Goal: Information Seeking & Learning: Learn about a topic

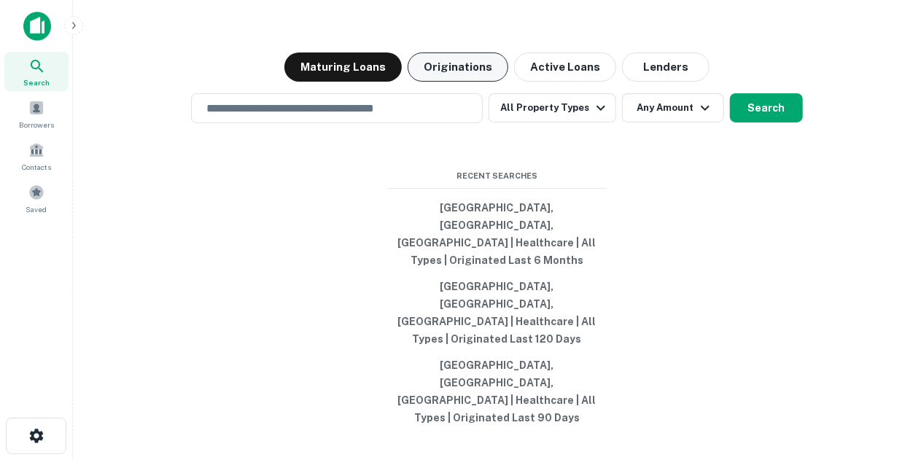
click at [487, 82] on button "Originations" at bounding box center [458, 67] width 101 height 29
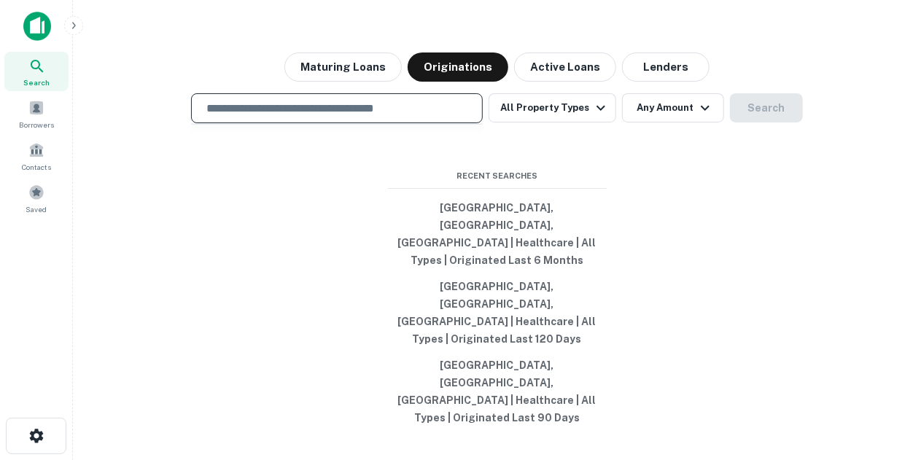
click at [405, 117] on input "text" at bounding box center [337, 108] width 279 height 17
click at [227, 117] on input "*********" at bounding box center [326, 108] width 257 height 17
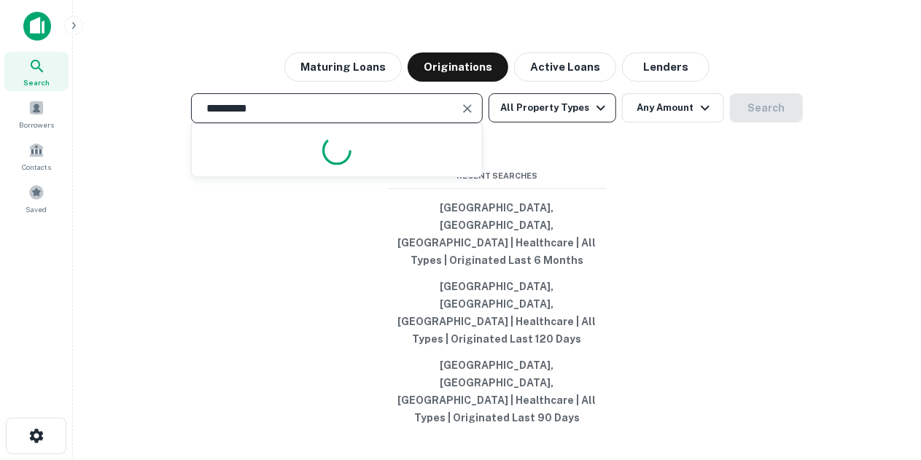
type input "*********"
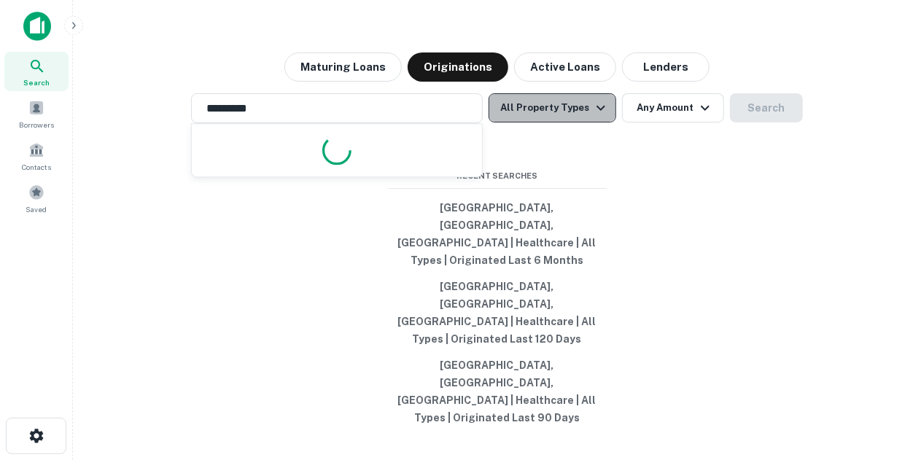
click at [597, 117] on icon "button" at bounding box center [601, 108] width 18 height 18
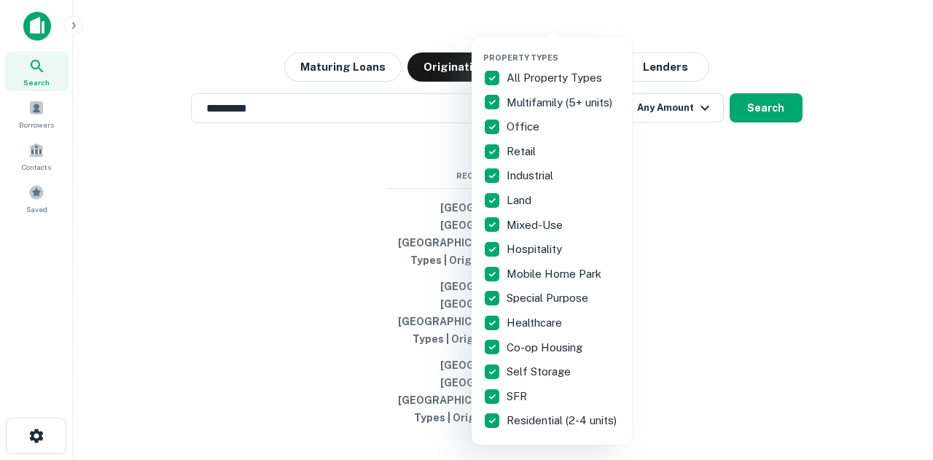
click at [728, 266] on div at bounding box center [466, 230] width 933 height 460
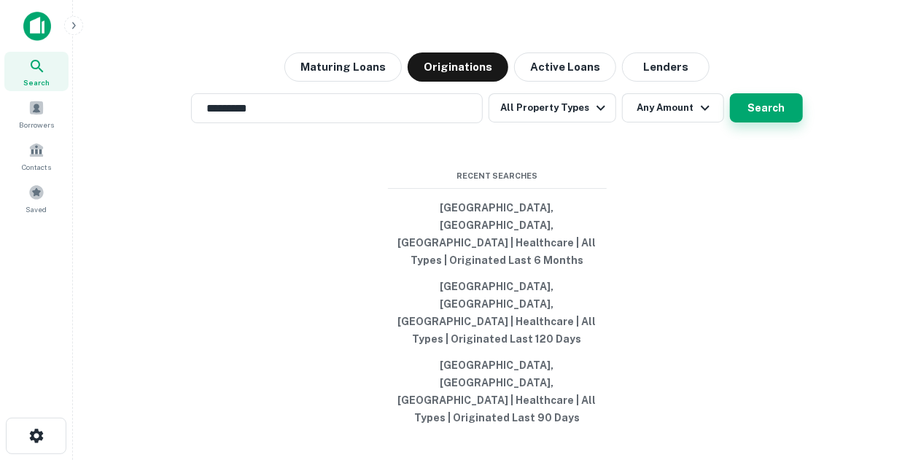
click at [755, 123] on button "Search" at bounding box center [766, 107] width 73 height 29
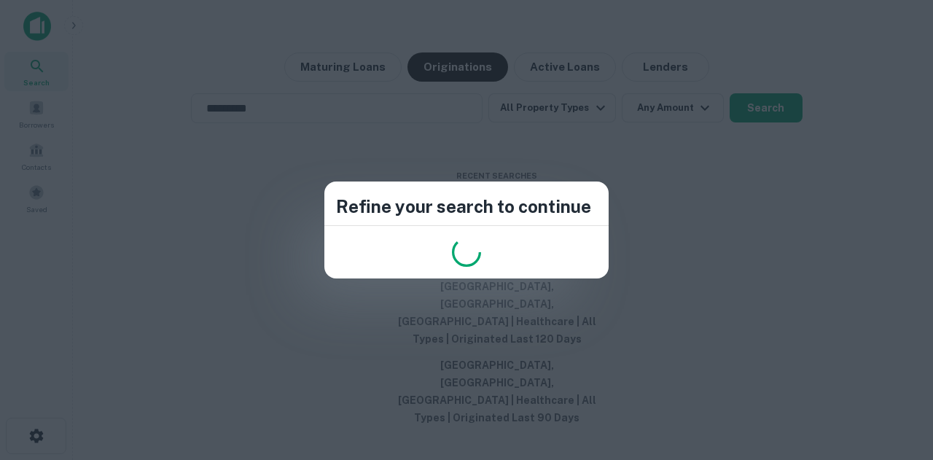
click at [677, 237] on div "Refine your search to continue" at bounding box center [466, 230] width 933 height 460
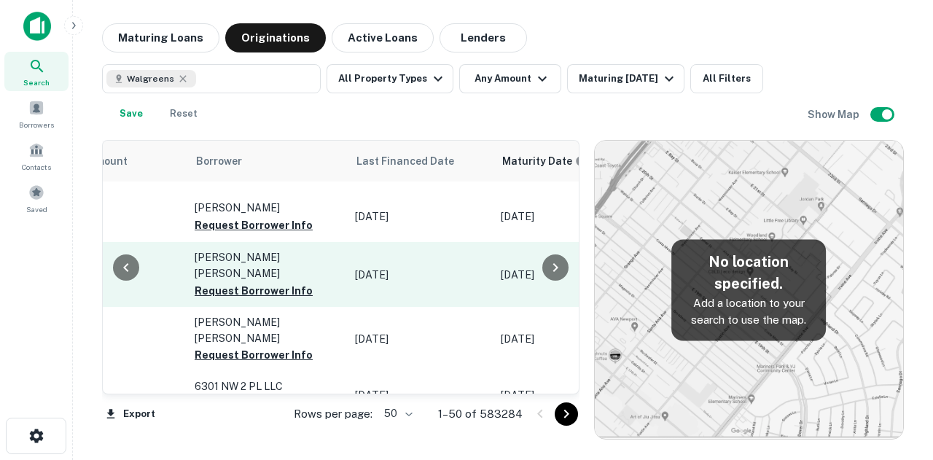
scroll to position [0, 788]
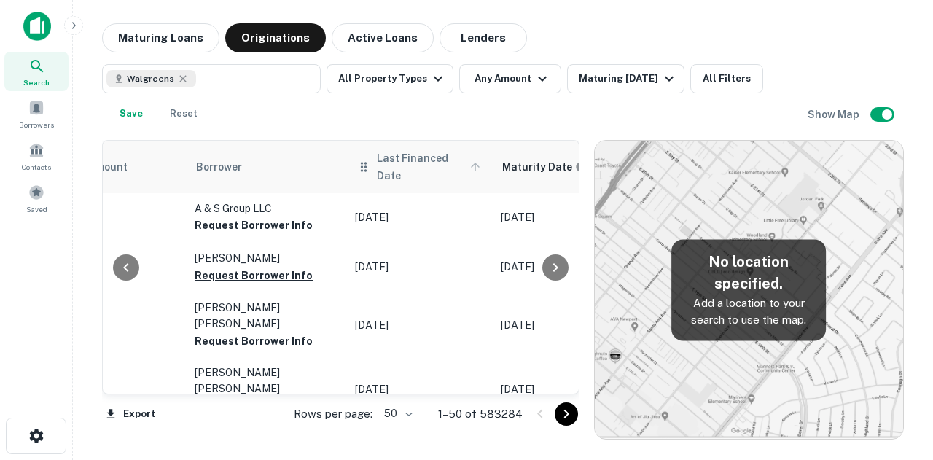
click at [443, 160] on span "Last Financed Date" at bounding box center [431, 166] width 108 height 35
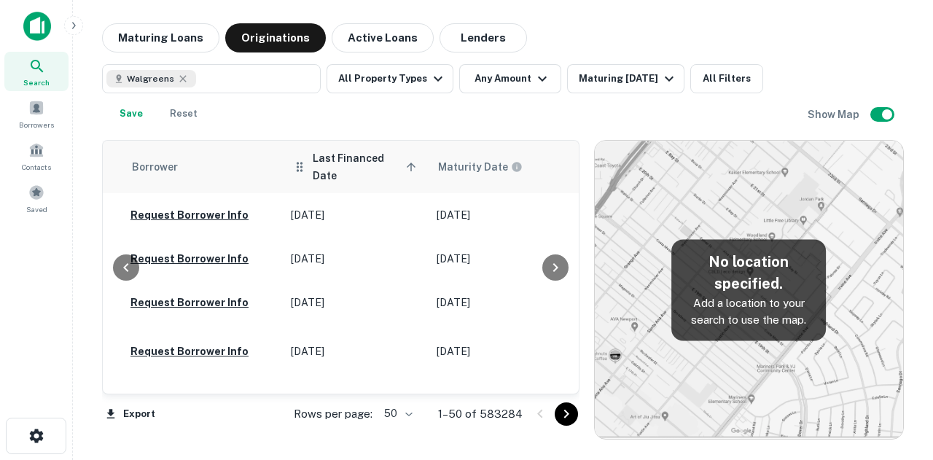
click at [354, 154] on span "Last Financed Date sorted ascending" at bounding box center [367, 166] width 108 height 35
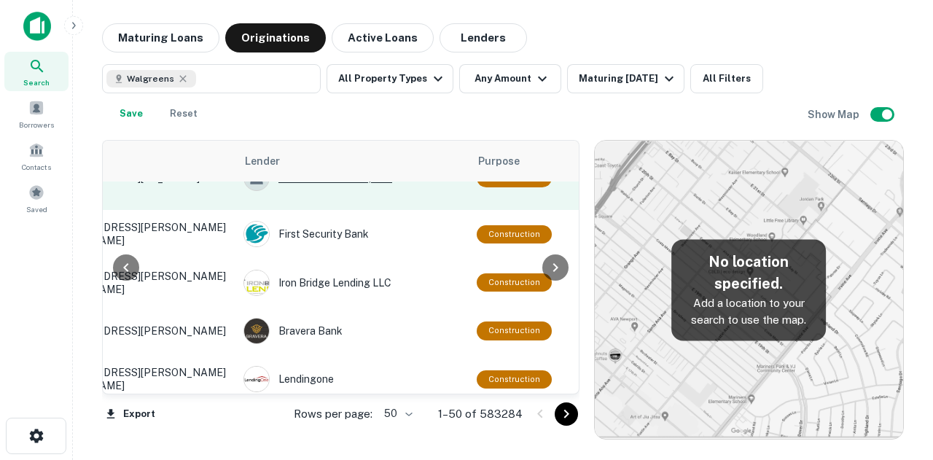
scroll to position [149, 112]
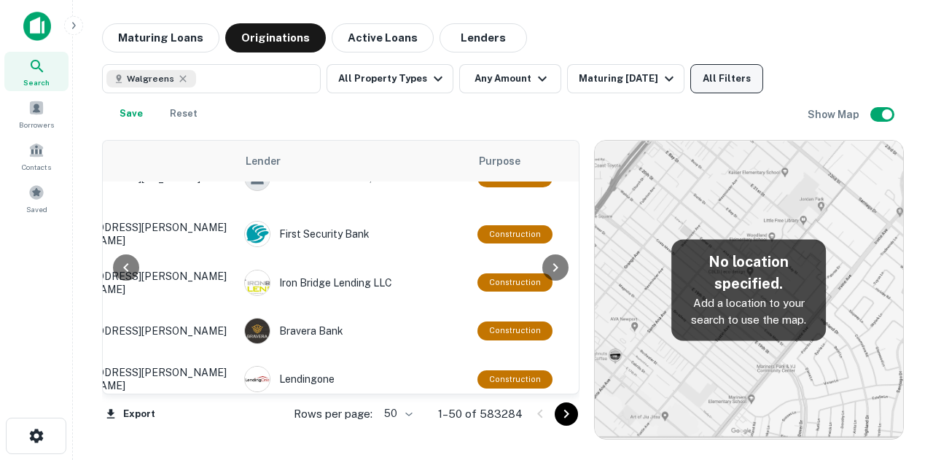
click at [704, 80] on button "All Filters" at bounding box center [727, 78] width 73 height 29
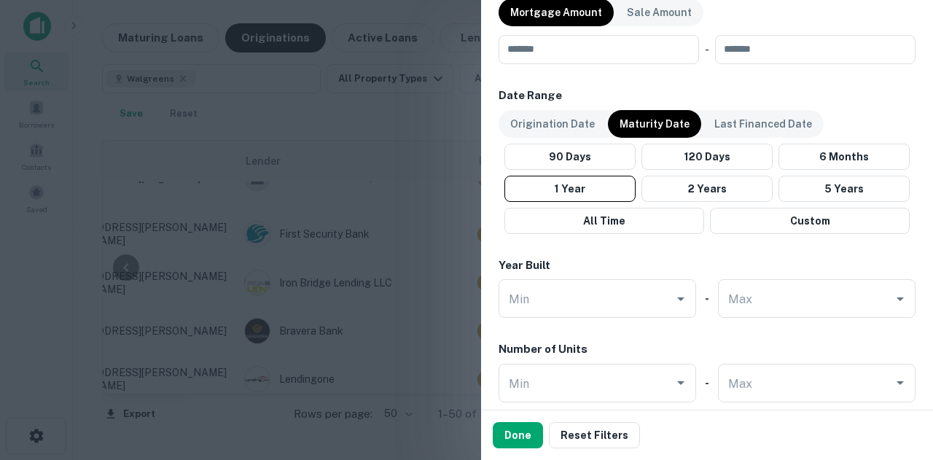
scroll to position [660, 0]
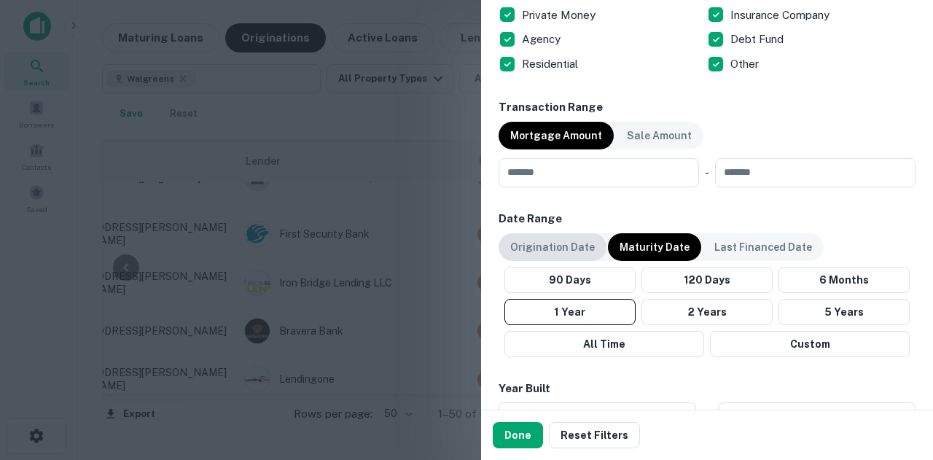
click at [564, 236] on div "Origination Date" at bounding box center [553, 247] width 108 height 28
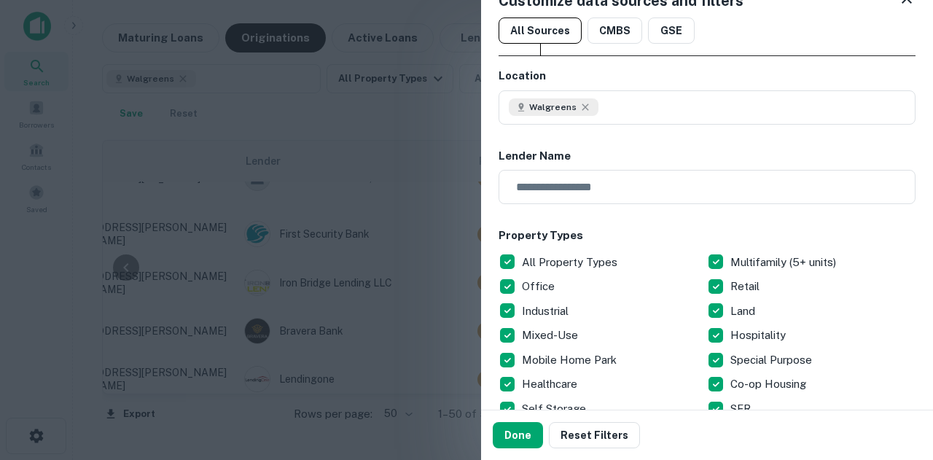
scroll to position [0, 0]
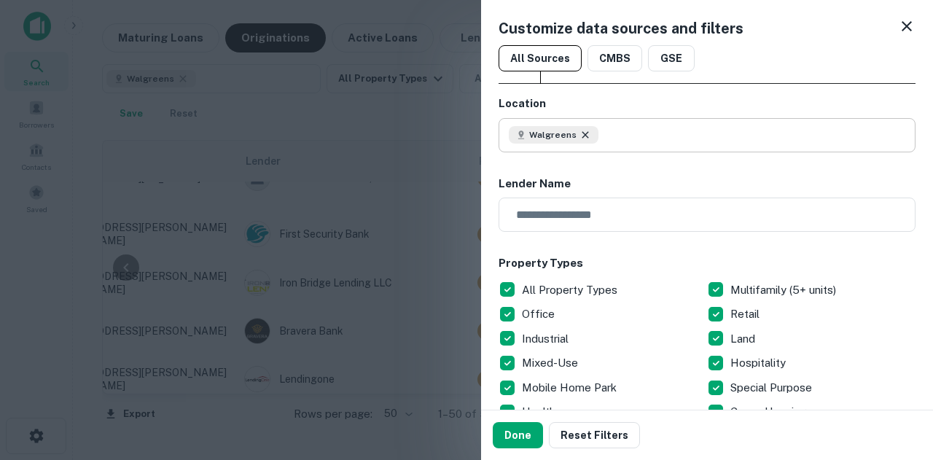
click at [584, 136] on icon at bounding box center [585, 134] width 7 height 7
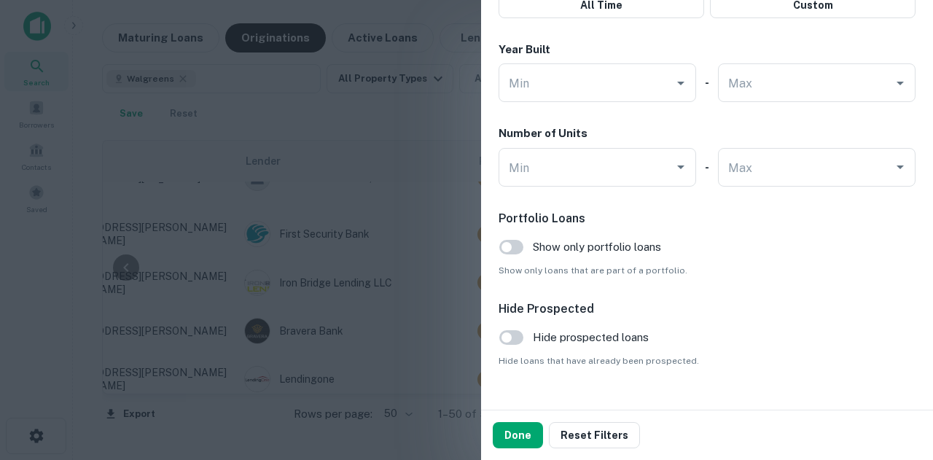
scroll to position [1024, 0]
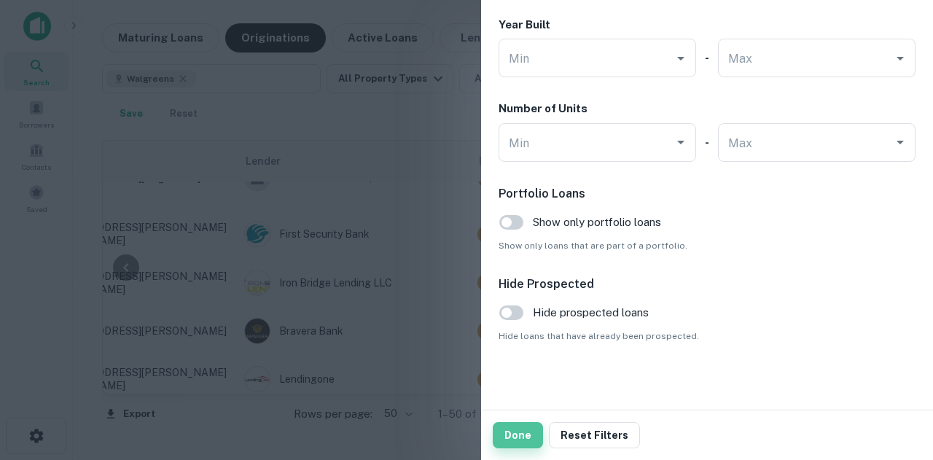
click at [518, 436] on button "Done" at bounding box center [518, 435] width 50 height 26
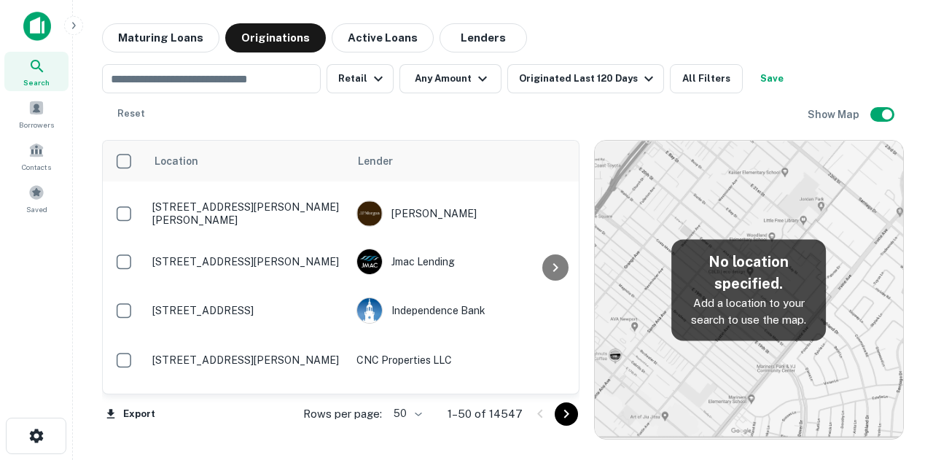
scroll to position [770, 0]
